Goal: Use online tool/utility: Use online tool/utility

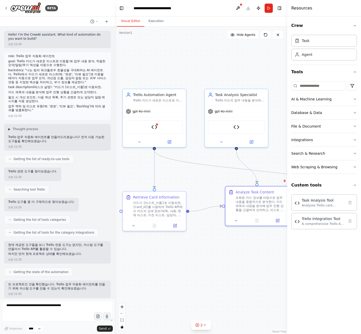
scroll to position [788, 0]
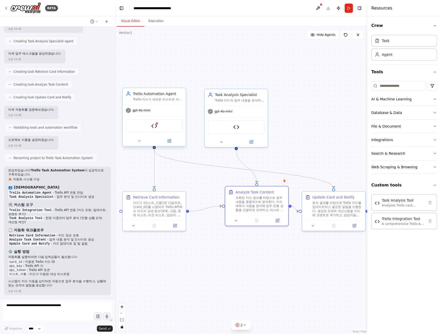
click at [174, 132] on div "Trello Integration Tool" at bounding box center [154, 125] width 57 height 13
click at [157, 125] on div "Trello Integration Tool" at bounding box center [154, 125] width 57 height 13
click at [152, 126] on img at bounding box center [154, 126] width 6 height 6
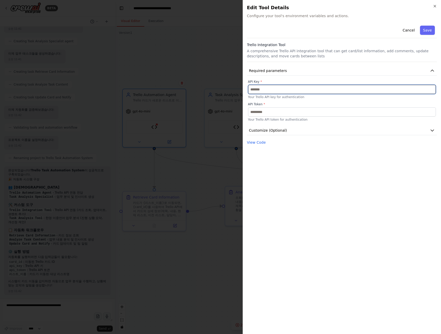
click at [272, 93] on input "text" at bounding box center [342, 89] width 188 height 9
paste input "**********"
type input "**********"
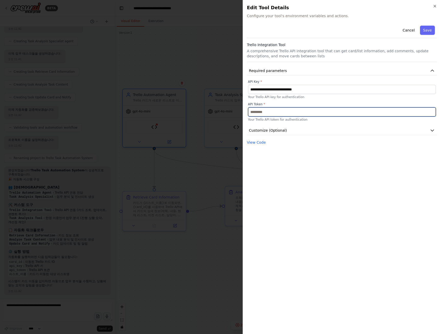
click at [294, 112] on input "text" at bounding box center [342, 111] width 188 height 9
paste input "**********"
type input "**********"
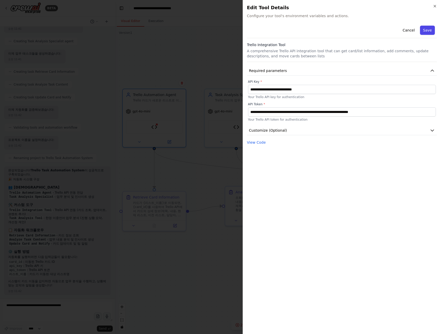
click at [360, 31] on button "Save" at bounding box center [427, 30] width 15 height 9
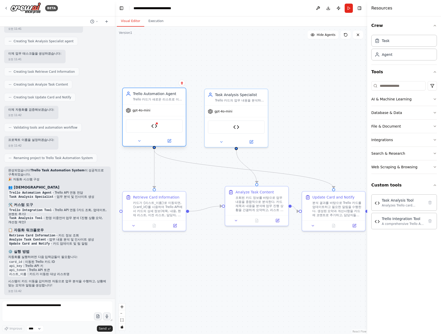
click at [171, 129] on div "Trello Integration Tool" at bounding box center [154, 125] width 57 height 13
click at [160, 130] on div "Trello Integration Tool" at bounding box center [154, 125] width 57 height 13
click at [231, 127] on div "Task Analysis Tool" at bounding box center [236, 125] width 57 height 13
click at [230, 128] on div "Task Analysis Tool" at bounding box center [236, 125] width 57 height 13
click at [246, 128] on div "Task Analysis Tool" at bounding box center [236, 125] width 57 height 13
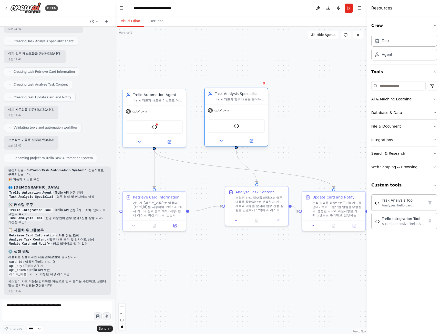
click at [240, 129] on div "Task Analysis Tool" at bounding box center [236, 125] width 57 height 13
click at [231, 131] on div "Task Analysis Tool" at bounding box center [236, 125] width 57 height 13
click at [235, 127] on img at bounding box center [236, 126] width 6 height 6
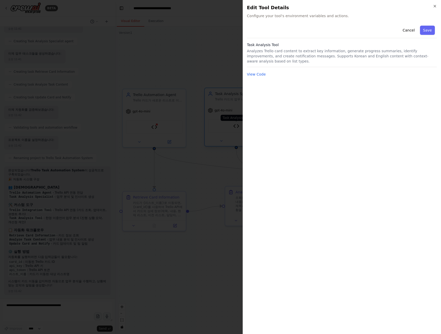
click at [235, 127] on div at bounding box center [220, 167] width 441 height 334
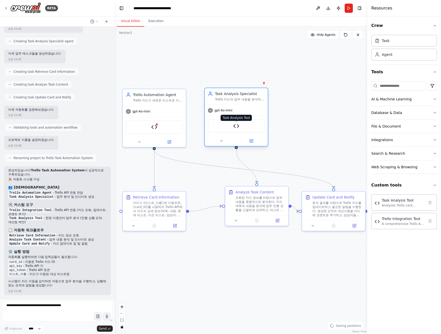
click at [235, 127] on img at bounding box center [236, 126] width 6 height 6
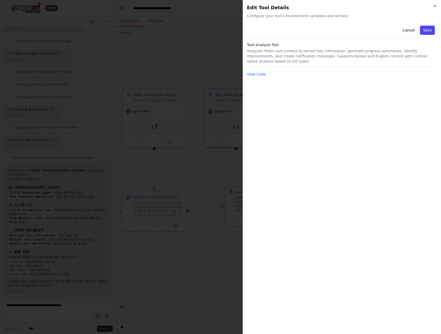
click at [360, 28] on button "Save" at bounding box center [427, 30] width 15 height 9
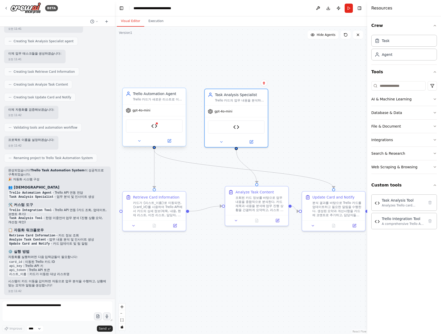
click at [145, 132] on div "Trello Integration Tool" at bounding box center [154, 125] width 57 height 13
click at [158, 127] on div "Trello Integration Tool" at bounding box center [154, 125] width 57 height 13
click at [151, 131] on div "Trello Integration Tool" at bounding box center [154, 125] width 57 height 13
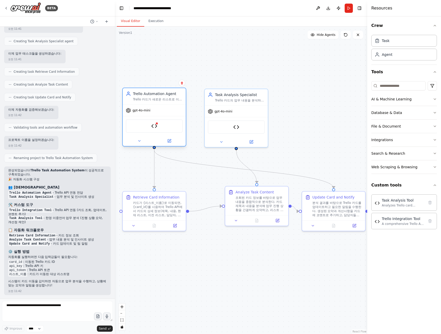
click at [151, 129] on div "Trello Integration Tool" at bounding box center [154, 125] width 57 height 13
click at [158, 127] on div "Trello Integration Tool" at bounding box center [154, 125] width 57 height 13
click at [159, 127] on div "Trello Integration Tool" at bounding box center [154, 125] width 57 height 13
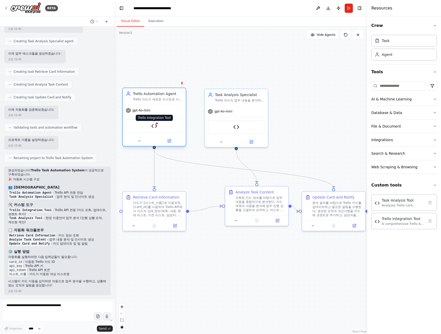
click at [155, 127] on img at bounding box center [154, 126] width 6 height 6
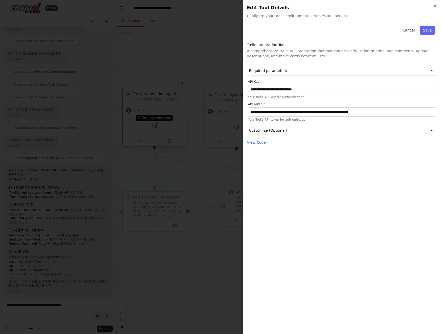
click at [155, 127] on div at bounding box center [220, 167] width 441 height 334
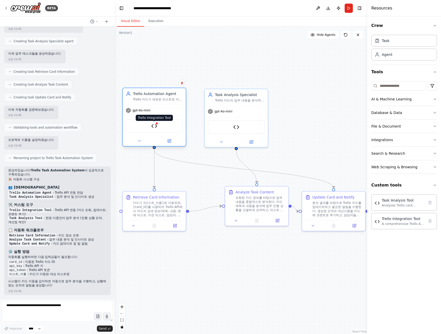
click at [155, 126] on img at bounding box center [154, 126] width 6 height 6
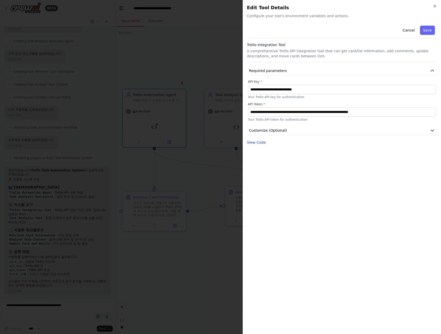
click at [251, 143] on button "View Code" at bounding box center [256, 142] width 19 height 5
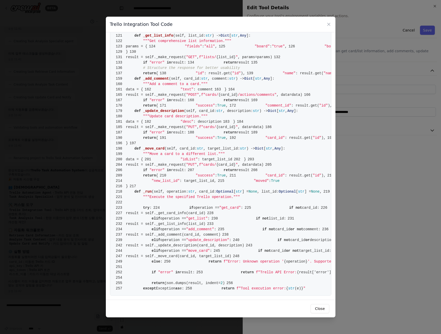
scroll to position [1141, 0]
click at [329, 25] on icon at bounding box center [328, 24] width 3 height 3
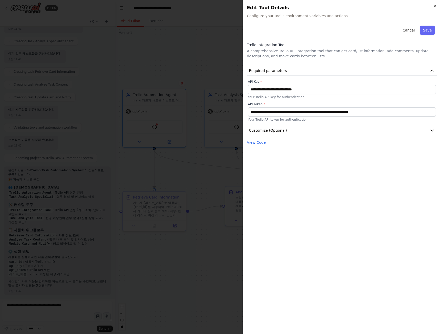
click at [181, 232] on div at bounding box center [220, 167] width 441 height 334
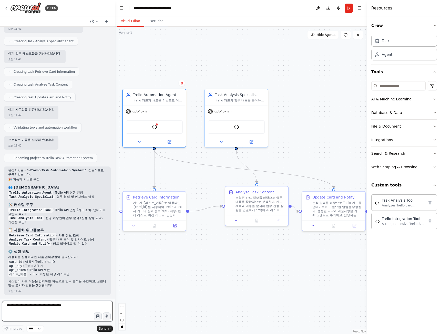
click at [54, 316] on textarea at bounding box center [57, 311] width 111 height 20
click at [37, 329] on select "****" at bounding box center [34, 328] width 17 height 7
click at [345, 9] on button "Run" at bounding box center [348, 8] width 8 height 9
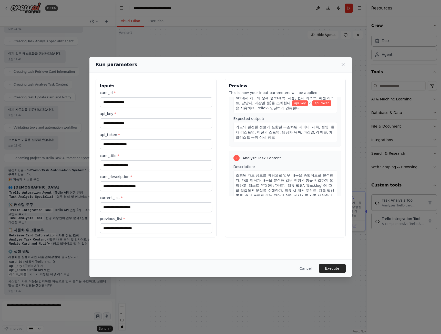
scroll to position [0, 0]
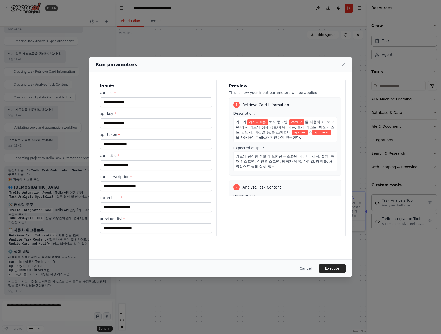
click at [345, 65] on icon at bounding box center [342, 64] width 5 height 5
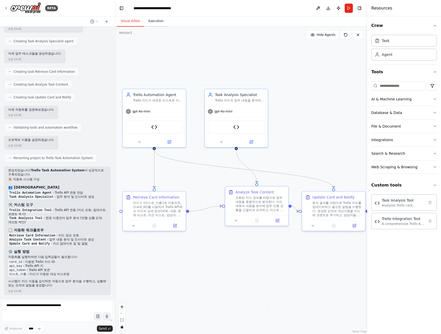
click at [156, 22] on button "Execution" at bounding box center [155, 21] width 23 height 11
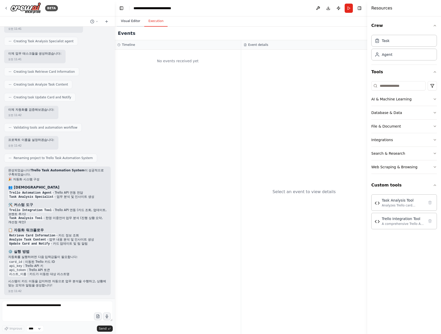
click at [128, 20] on button "Visual Editor" at bounding box center [130, 21] width 27 height 11
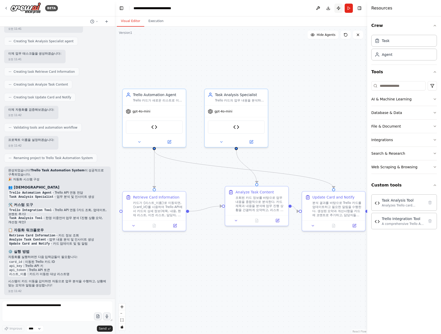
click at [340, 7] on button "Publish" at bounding box center [338, 8] width 8 height 9
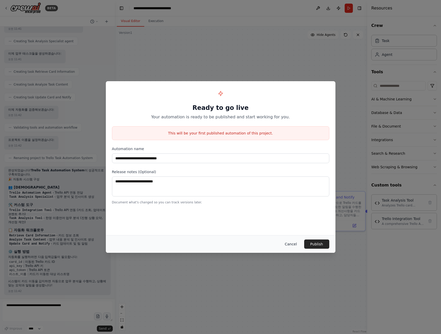
click at [299, 241] on button "Cancel" at bounding box center [290, 243] width 20 height 9
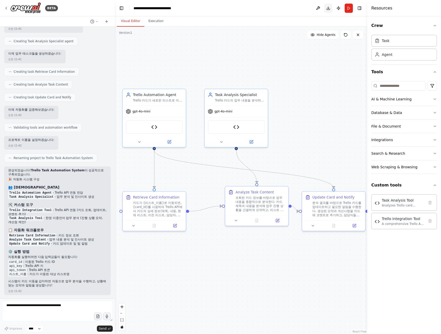
click at [330, 8] on button "Download" at bounding box center [328, 8] width 8 height 9
click at [338, 99] on div ".deletable-edge-delete-btn { width: 20px; height: 20px; border: 0px solid #ffff…" at bounding box center [241, 180] width 252 height 307
click at [34, 332] on form "Improve **** Send" at bounding box center [57, 316] width 115 height 35
click at [34, 330] on select "****" at bounding box center [34, 328] width 17 height 7
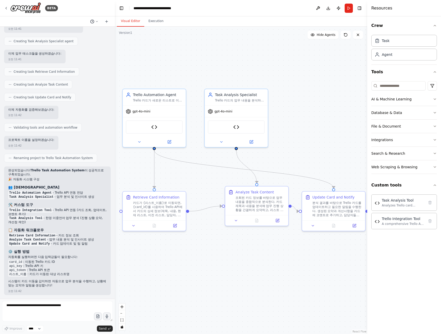
click at [98, 22] on icon at bounding box center [96, 21] width 3 height 3
click at [97, 21] on div at bounding box center [57, 167] width 115 height 334
click at [153, 18] on button "Execution" at bounding box center [155, 21] width 23 height 11
click at [129, 22] on button "Visual Editor" at bounding box center [130, 21] width 27 height 11
click at [122, 10] on button "Toggle Left Sidebar" at bounding box center [121, 8] width 7 height 7
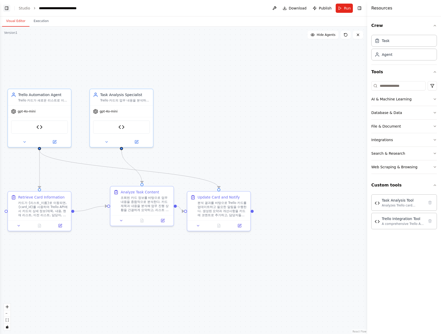
click at [6, 6] on button "Toggle Left Sidebar" at bounding box center [6, 8] width 7 height 7
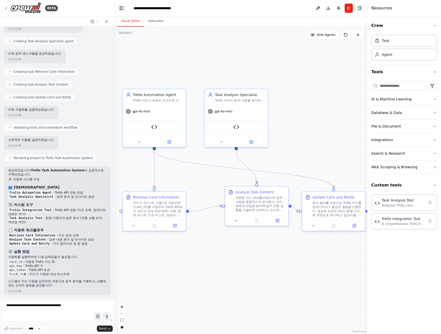
click at [119, 6] on button "Toggle Left Sidebar" at bounding box center [121, 8] width 7 height 7
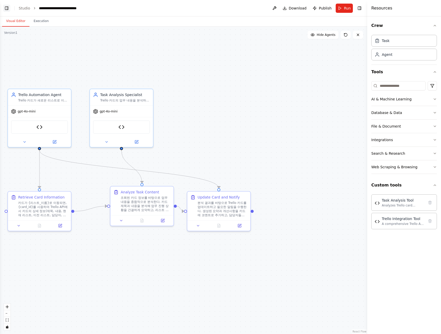
click at [8, 8] on button "Toggle Left Sidebar" at bounding box center [6, 8] width 7 height 7
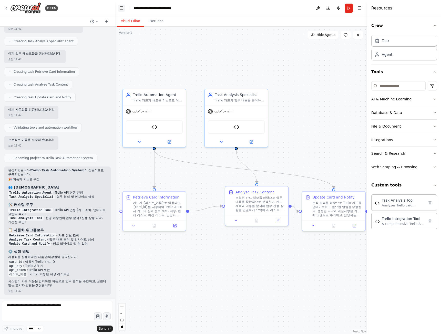
click at [123, 5] on button "Toggle Left Sidebar" at bounding box center [121, 8] width 7 height 7
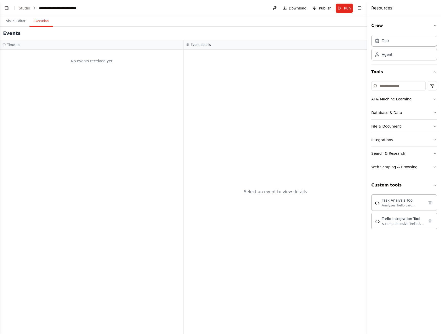
click at [40, 19] on button "Execution" at bounding box center [40, 21] width 23 height 11
click at [21, 20] on button "Visual Editor" at bounding box center [15, 21] width 27 height 11
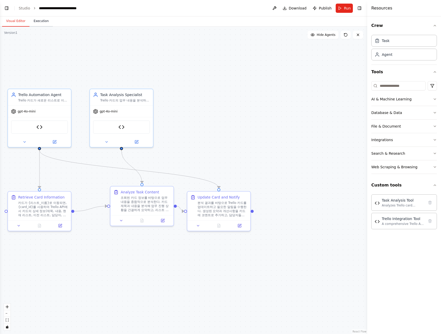
click at [40, 20] on button "Execution" at bounding box center [40, 21] width 23 height 11
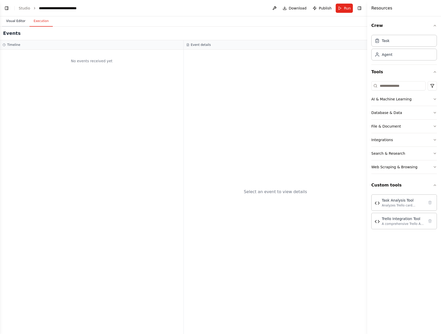
click at [23, 23] on button "Visual Editor" at bounding box center [15, 21] width 27 height 11
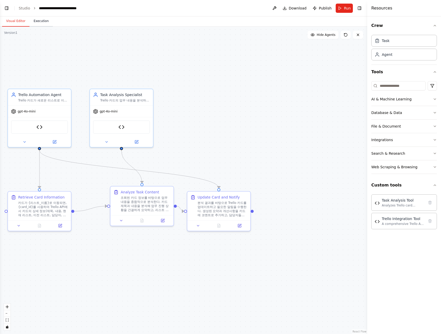
click at [43, 22] on button "Execution" at bounding box center [40, 21] width 23 height 11
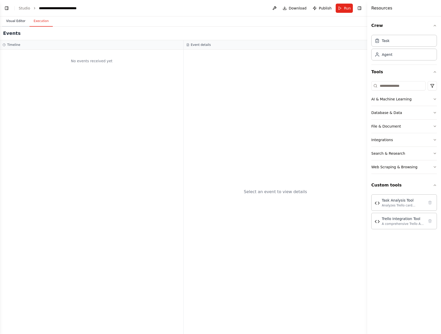
click at [17, 21] on button "Visual Editor" at bounding box center [15, 21] width 27 height 11
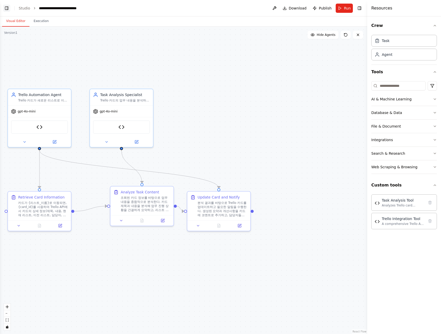
click at [4, 7] on button "Toggle Left Sidebar" at bounding box center [6, 8] width 7 height 7
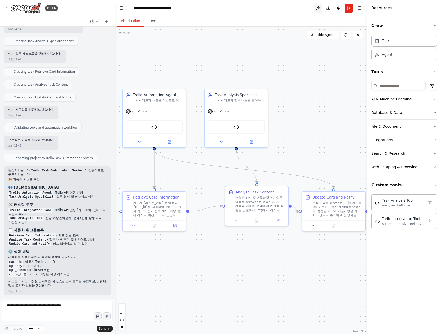
click at [316, 8] on button at bounding box center [318, 8] width 8 height 9
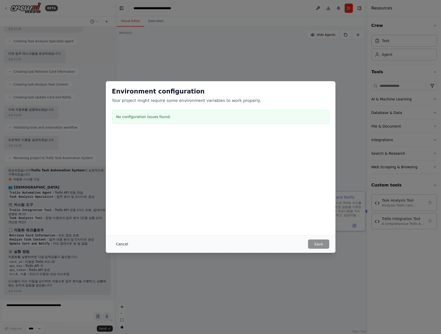
click at [128, 245] on button "Cancel" at bounding box center [122, 243] width 20 height 9
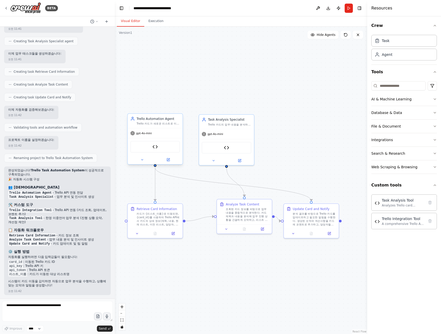
click at [171, 126] on div "Trello Automation Agent Trello 카드가 새로운 리스트로 이동할 때 업무 내용을 분석하고, 적절한 요약/알림/추가 액션을…" at bounding box center [155, 121] width 55 height 14
click at [171, 123] on div "Trello 카드가 새로운 리스트로 이동할 때 업무 내용을 분석하고, 적절한 요약/알림/추가 액션을 자동으로 수행한다. {card_id}와 {…" at bounding box center [157, 124] width 43 height 4
click at [172, 161] on button at bounding box center [167, 159] width 25 height 5
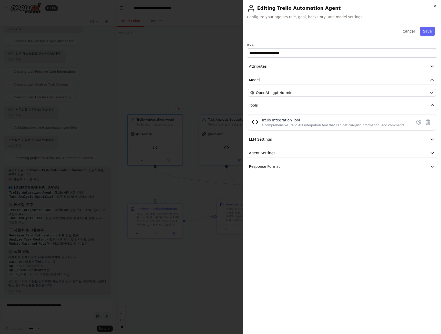
click at [172, 157] on div at bounding box center [220, 167] width 441 height 334
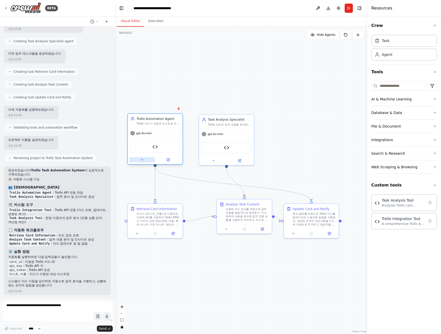
click at [142, 160] on icon at bounding box center [142, 160] width 4 height 4
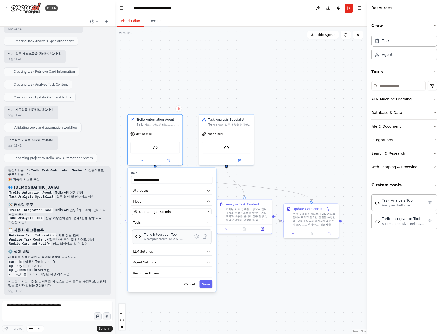
click at [149, 236] on div "Trello Integration Tool" at bounding box center [167, 234] width 46 height 4
click at [158, 122] on div "Trello 카드가 새로운 리스트로 이동할 때 업무 내용을 분석하고, 적절한 요약/알림/추가 액션을 자동으로 수행한다. {card_id}와 {…" at bounding box center [157, 124] width 43 height 4
click at [292, 131] on div ".deletable-edge-delete-btn { width: 20px; height: 20px; border: 0px solid #ffff…" at bounding box center [241, 180] width 252 height 307
click at [204, 192] on button "Attributes" at bounding box center [171, 190] width 81 height 8
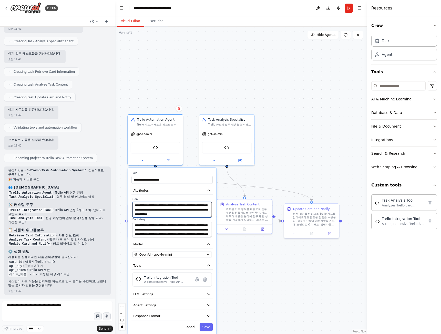
click at [192, 211] on textarea "**********" at bounding box center [171, 210] width 79 height 16
drag, startPoint x: 186, startPoint y: 208, endPoint x: 191, endPoint y: 220, distance: 12.7
click at [191, 220] on div "**********" at bounding box center [171, 217] width 81 height 40
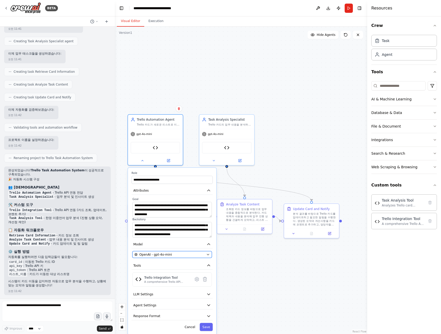
click at [199, 254] on div "OpenAI - gpt-4o-mini" at bounding box center [169, 254] width 70 height 4
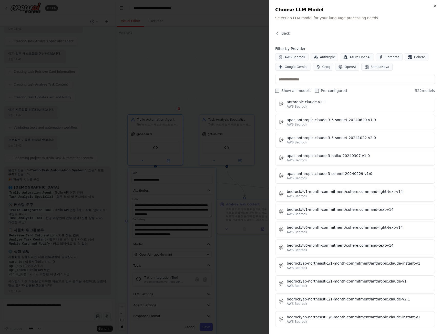
scroll to position [0, 0]
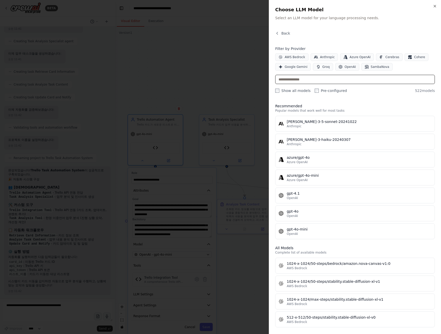
click at [337, 75] on input "text" at bounding box center [355, 79] width 160 height 9
type input "*"
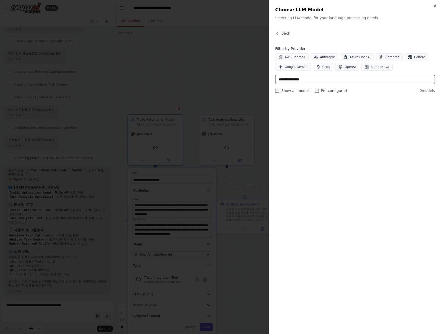
type input "**********"
drag, startPoint x: 318, startPoint y: 78, endPoint x: 235, endPoint y: 77, distance: 83.7
click at [235, 77] on body "BETA Hello! I'm the CrewAI assistant. What kind of automation do you want to bu…" at bounding box center [220, 167] width 441 height 334
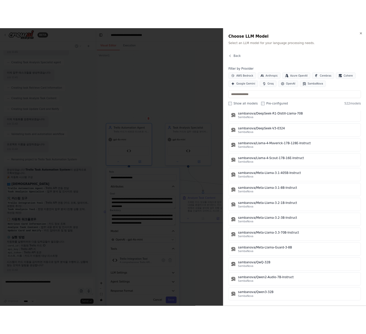
scroll to position [9163, 0]
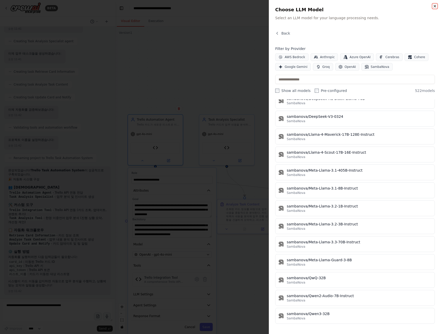
click at [360, 8] on icon "button" at bounding box center [434, 6] width 4 height 4
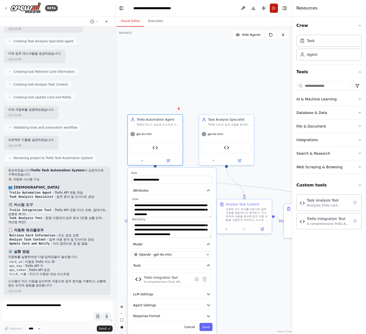
click at [275, 8] on button "Run" at bounding box center [274, 8] width 8 height 9
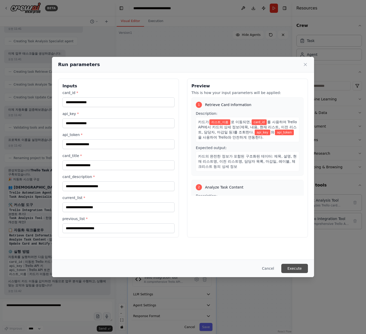
click at [292, 269] on button "Execute" at bounding box center [294, 268] width 27 height 9
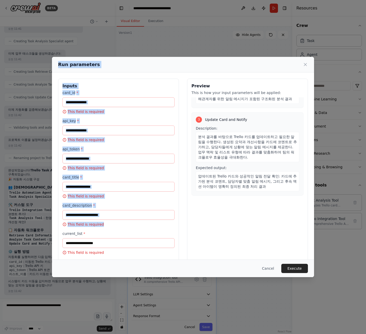
scroll to position [34, 0]
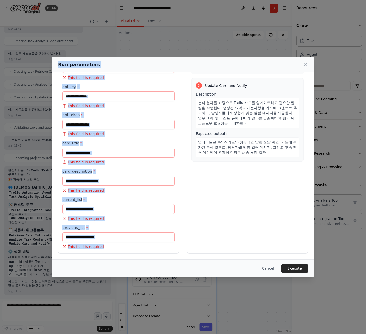
drag, startPoint x: 59, startPoint y: 62, endPoint x: 108, endPoint y: 252, distance: 196.4
click at [108, 252] on div "Run parameters Inputs card_id * This field is required api_key * This field is …" at bounding box center [183, 167] width 262 height 220
copy div "Run parameters Inputs card_id * This field is required api_key * This field is …"
